Goal: Find specific page/section: Find specific page/section

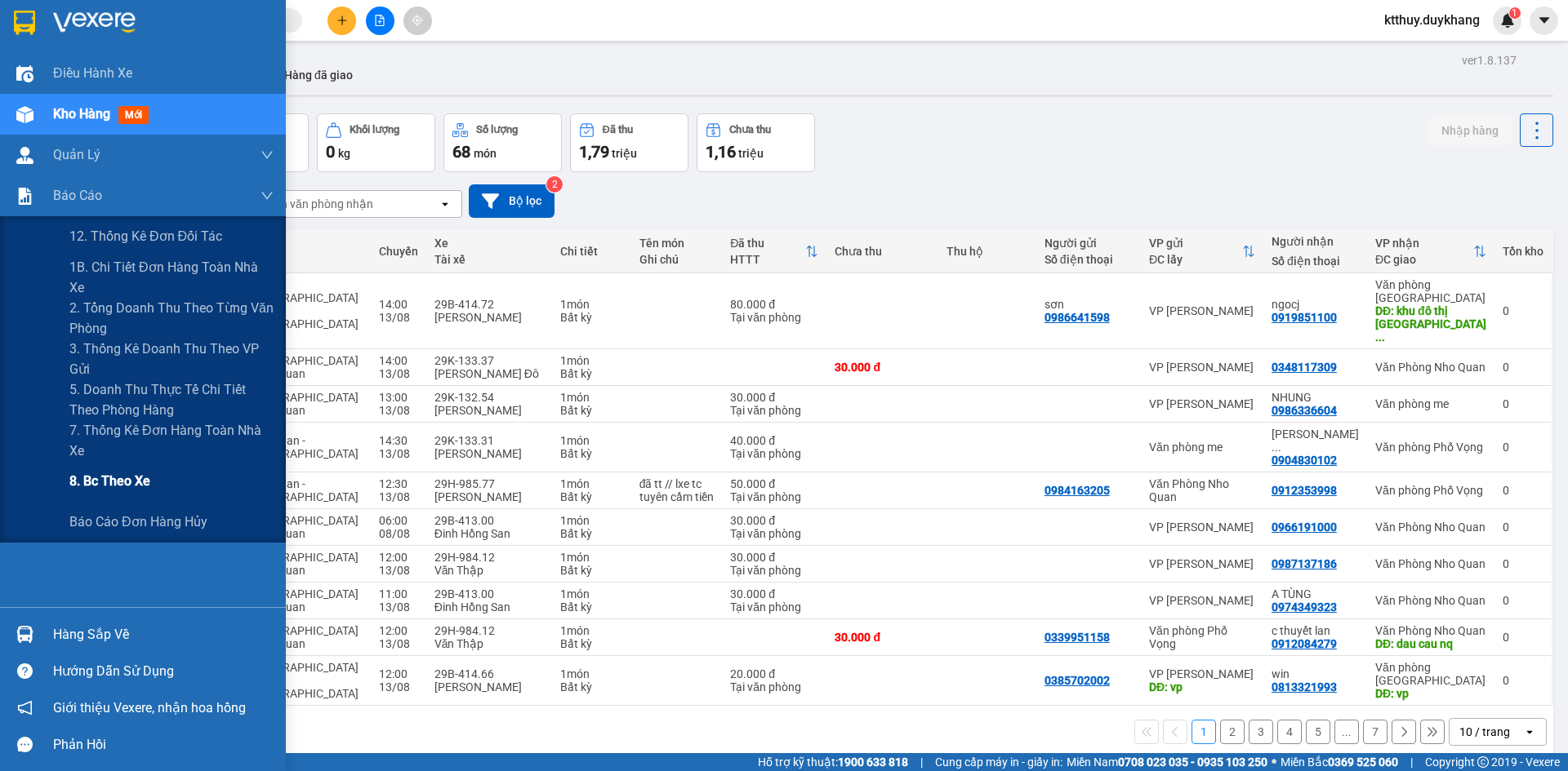
click at [130, 485] on span "8. Bc theo xe" at bounding box center [110, 481] width 81 height 20
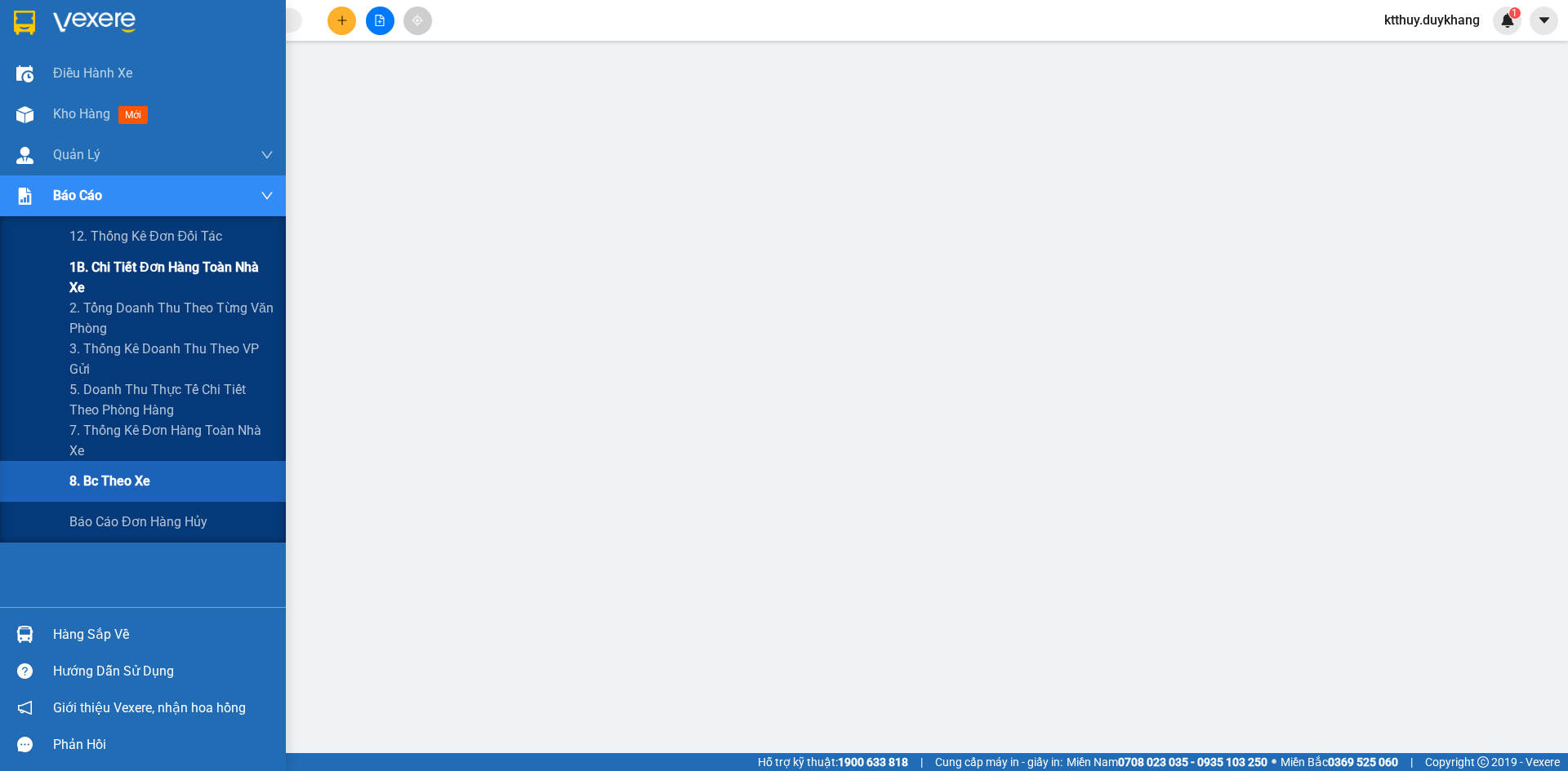
click at [211, 279] on span "1B. Chi tiết đơn hàng toàn nhà xe" at bounding box center [171, 277] width 204 height 41
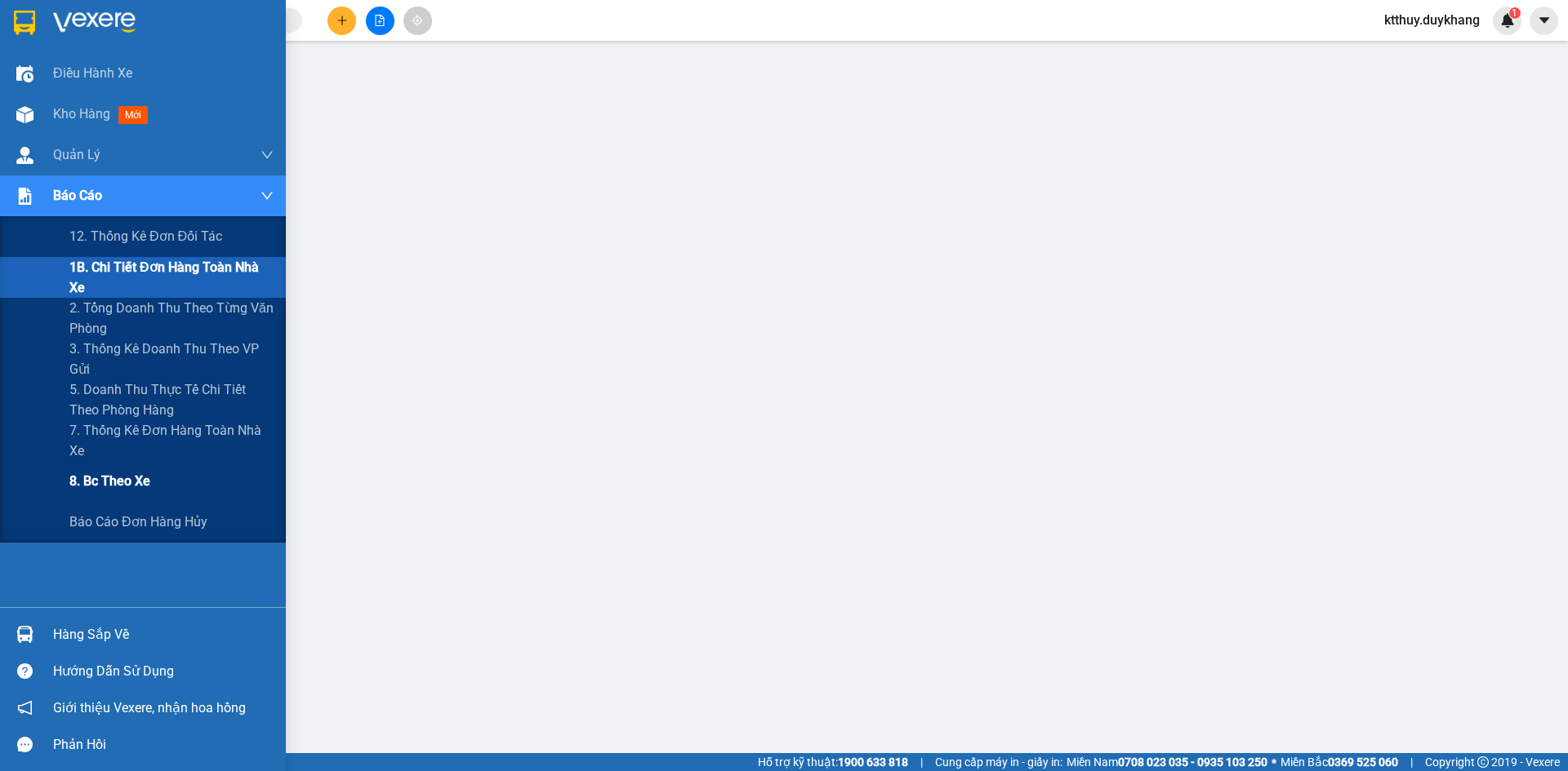
click at [117, 468] on div "8. Bc theo xe" at bounding box center [171, 482] width 204 height 41
